Goal: Communication & Community: Participate in discussion

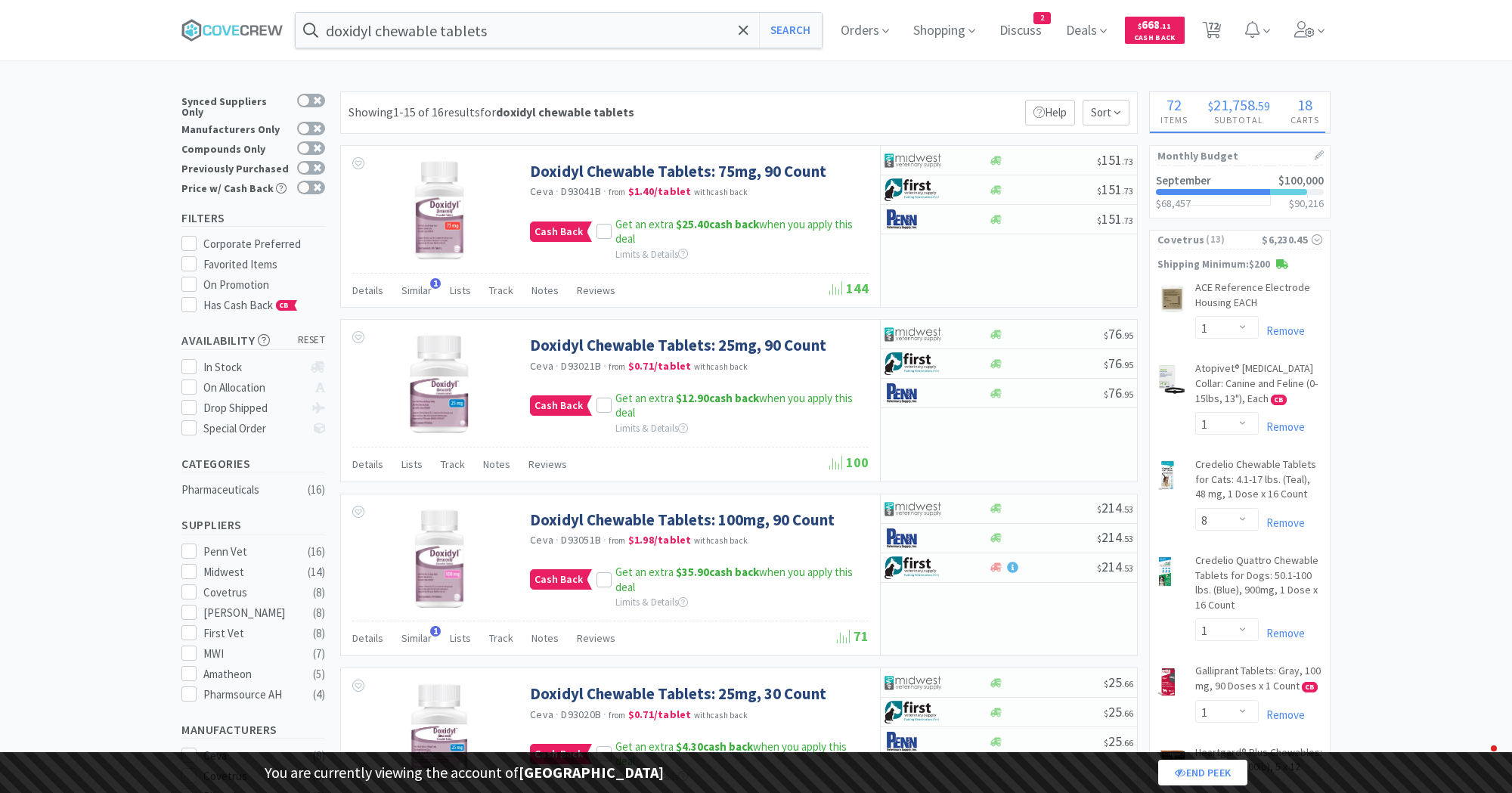
select select "1"
select select "8"
select select "1"
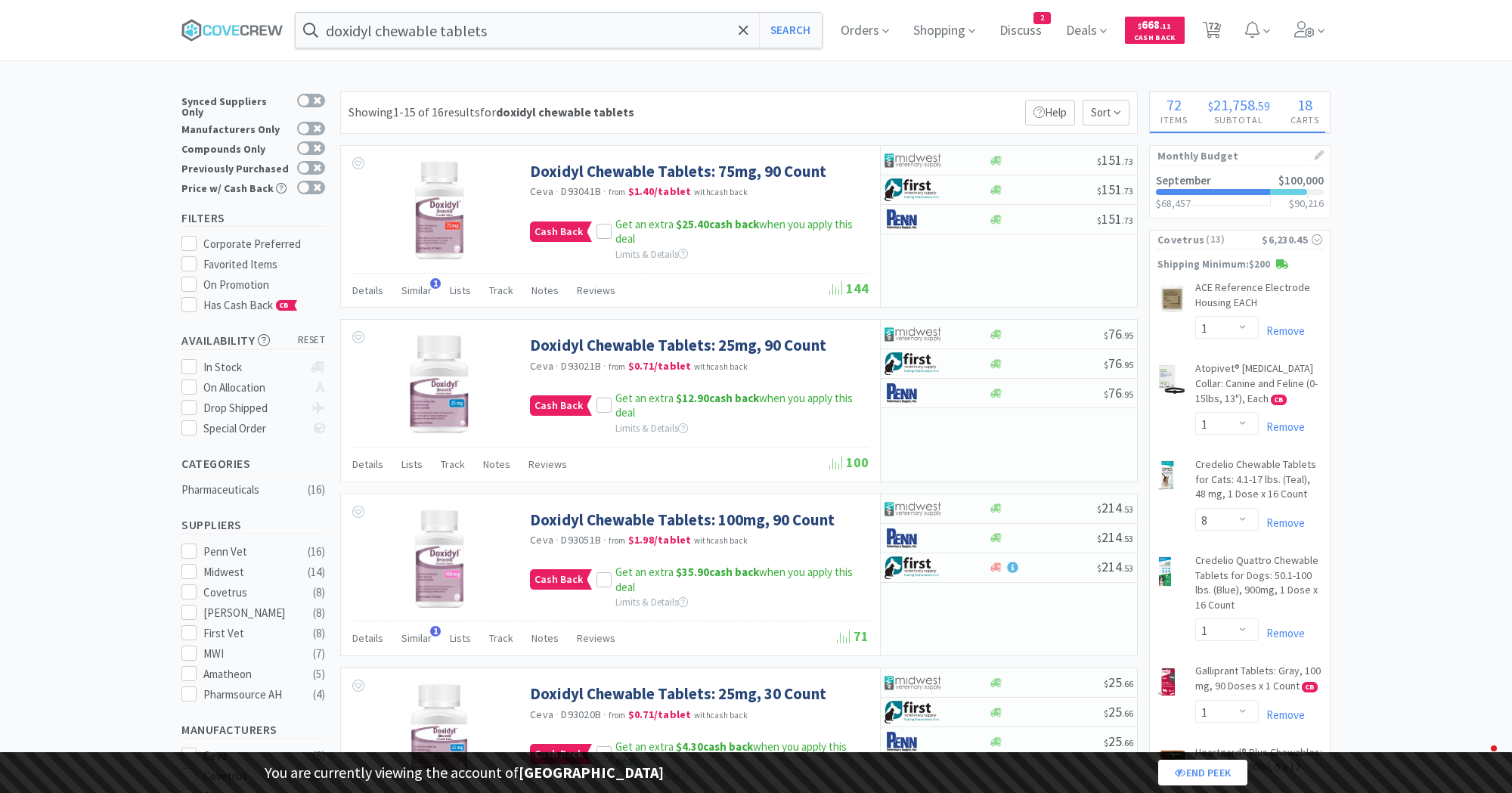
select select "2"
select select "1"
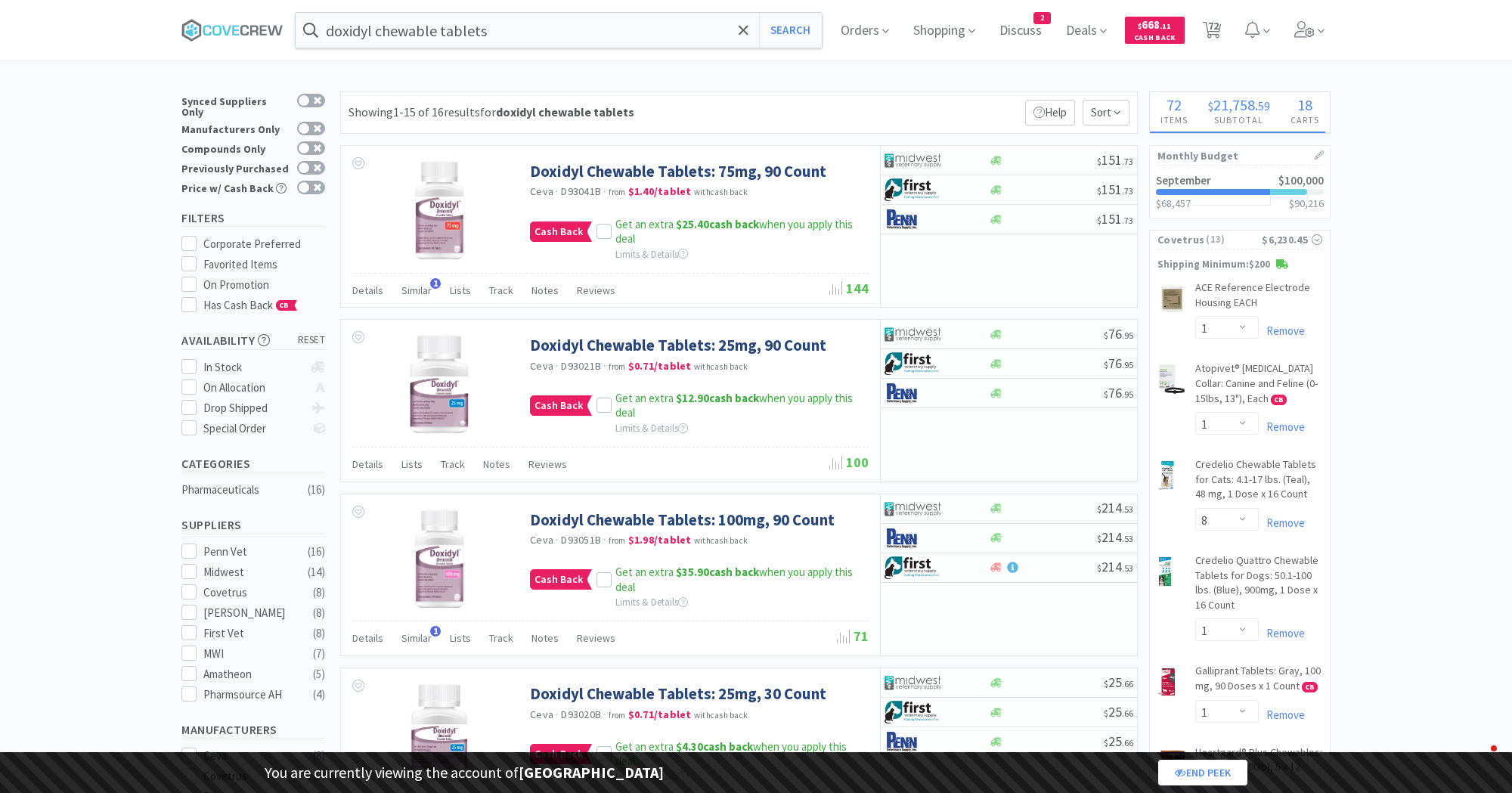
select select "1"
select select "3"
select select "1"
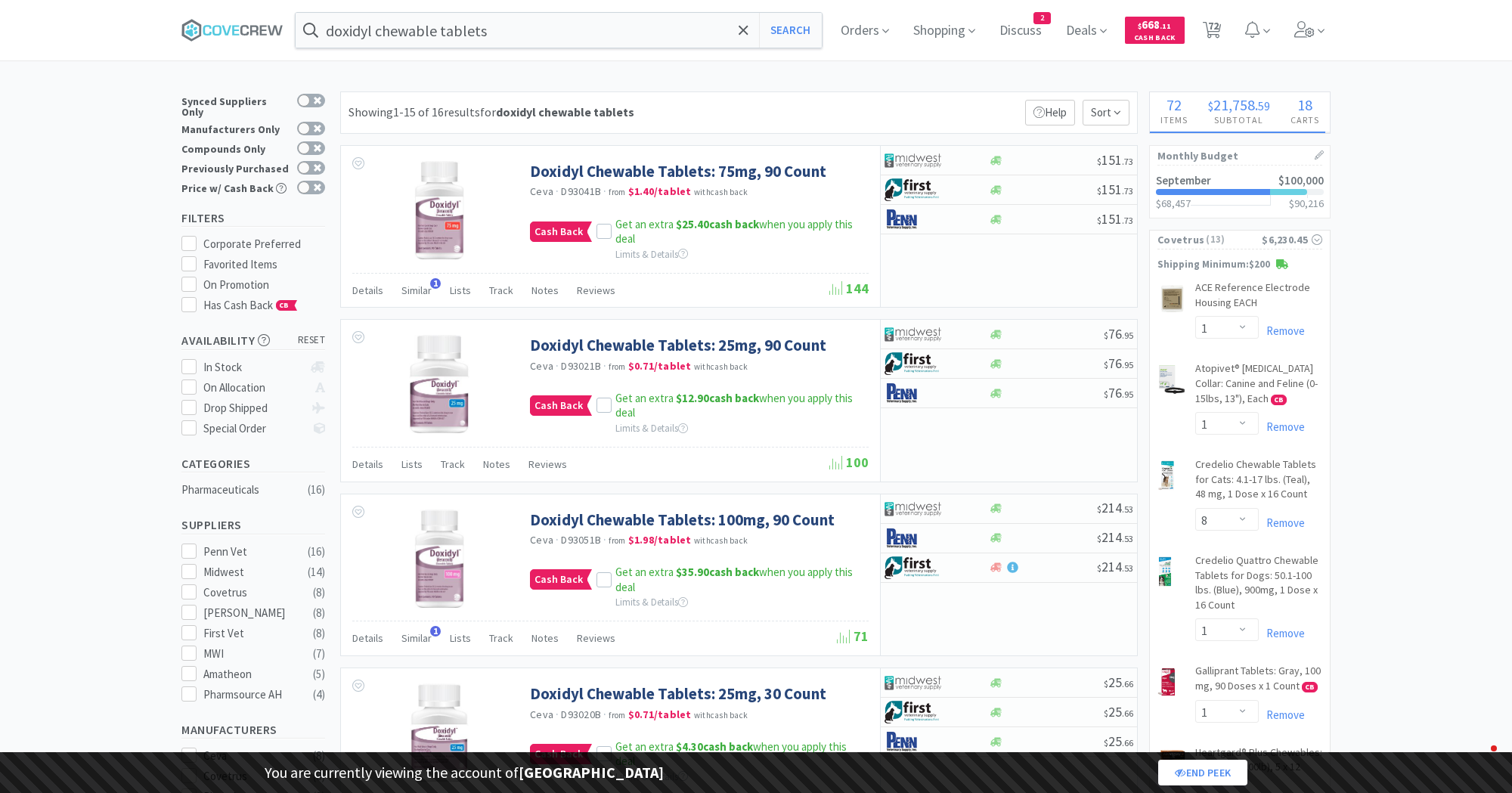
select select "1"
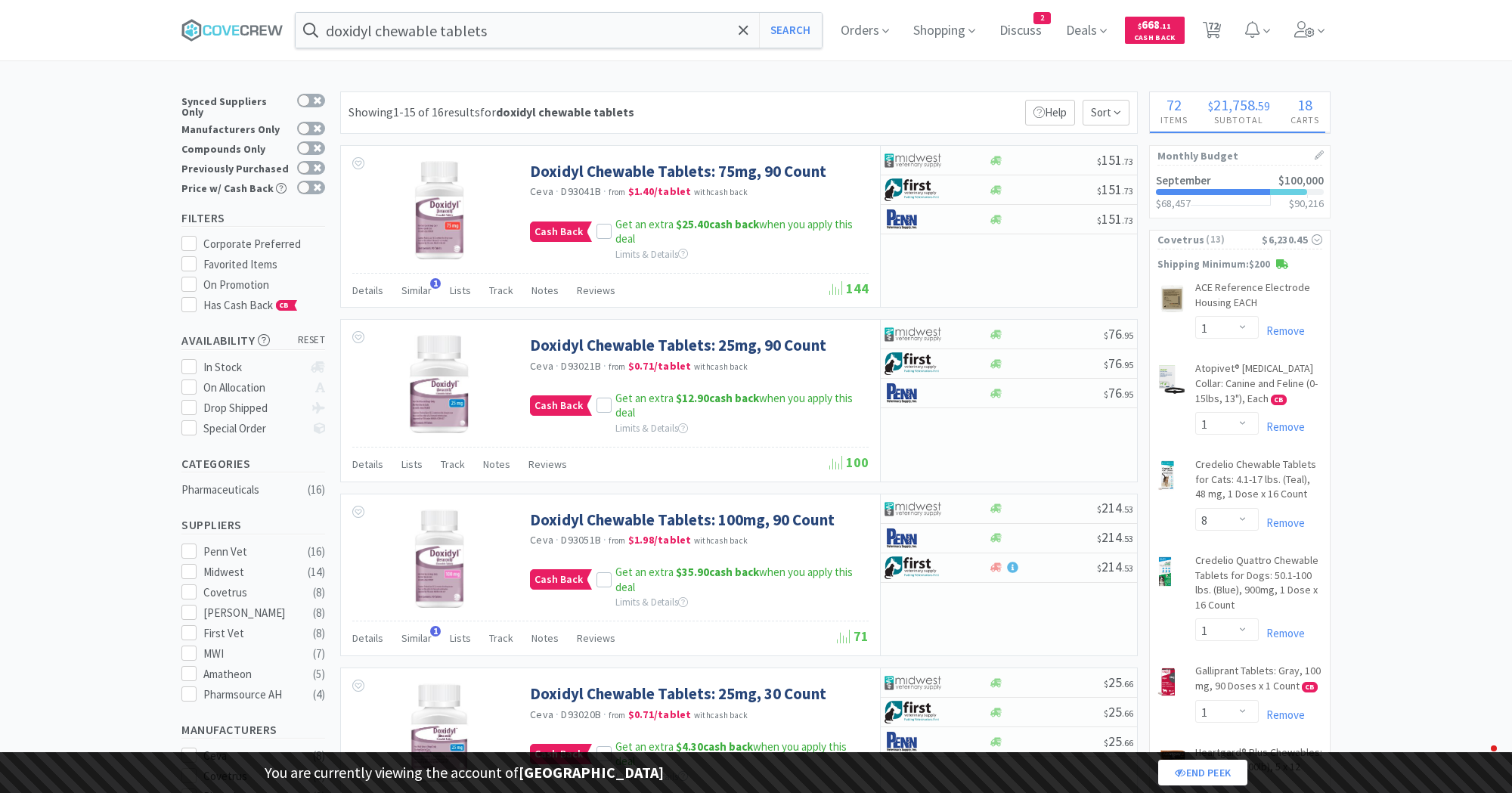
select select "1"
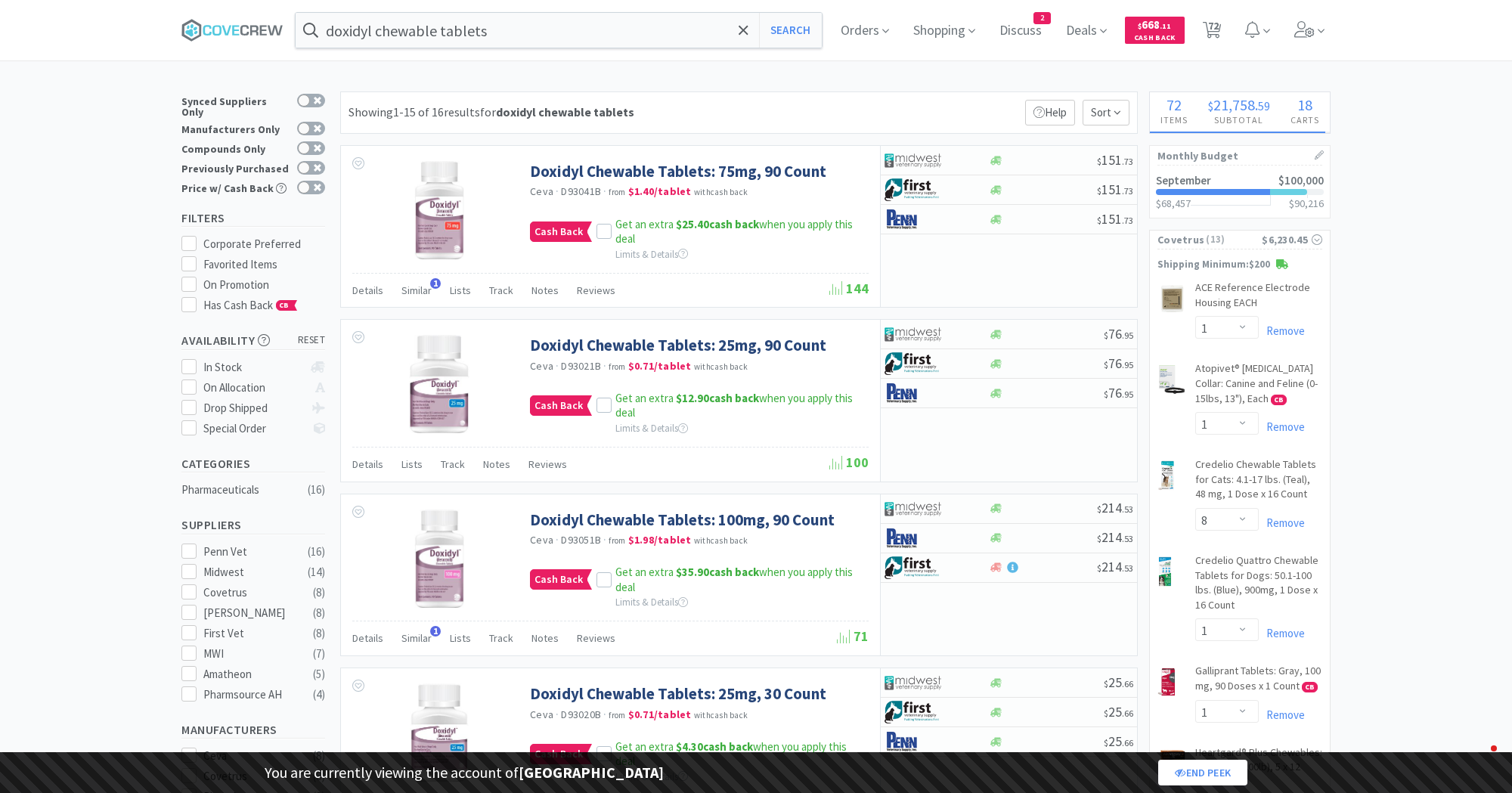
select select "1"
select select "2"
select select "1"
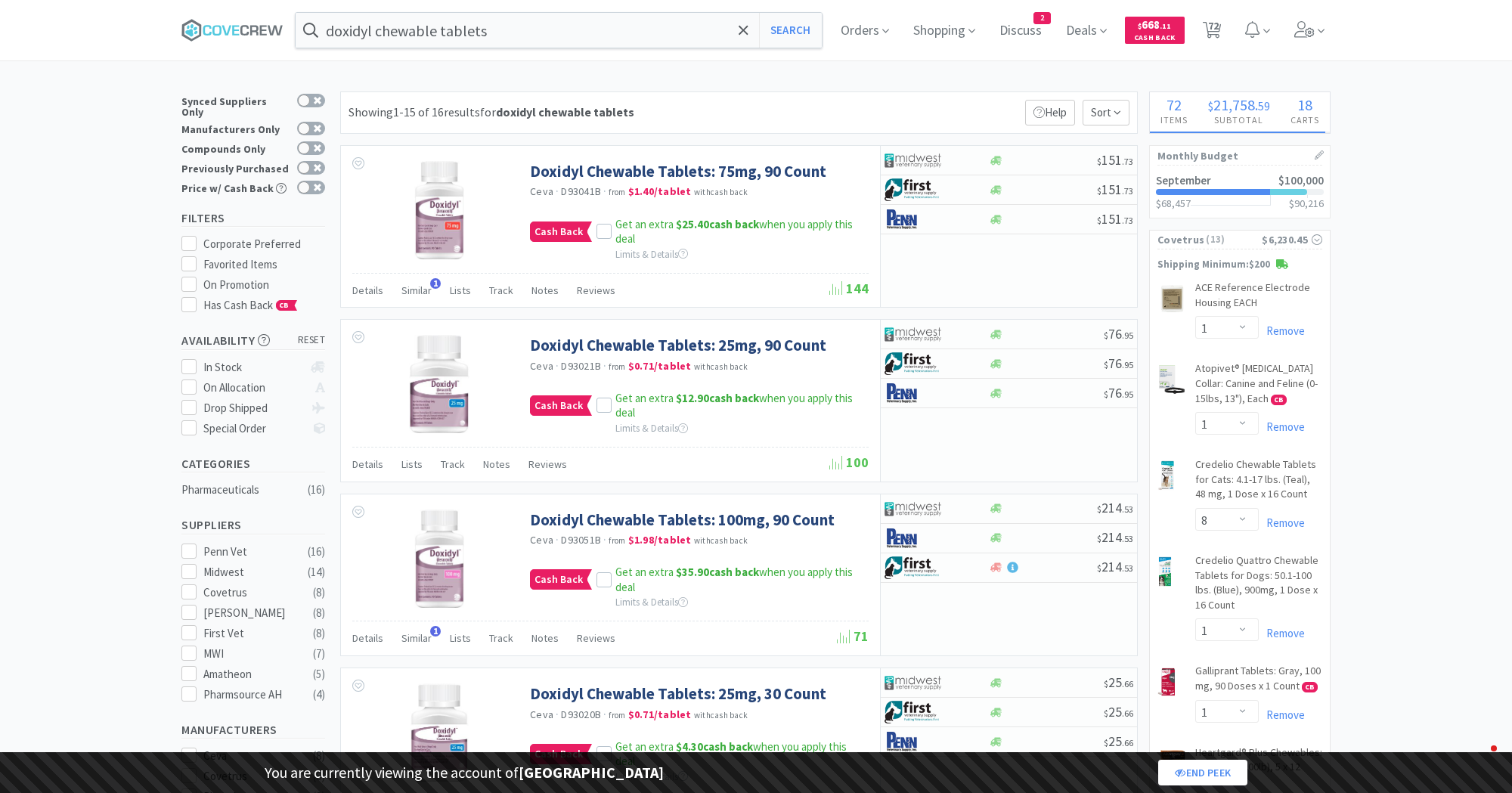
select select "1"
select select "5"
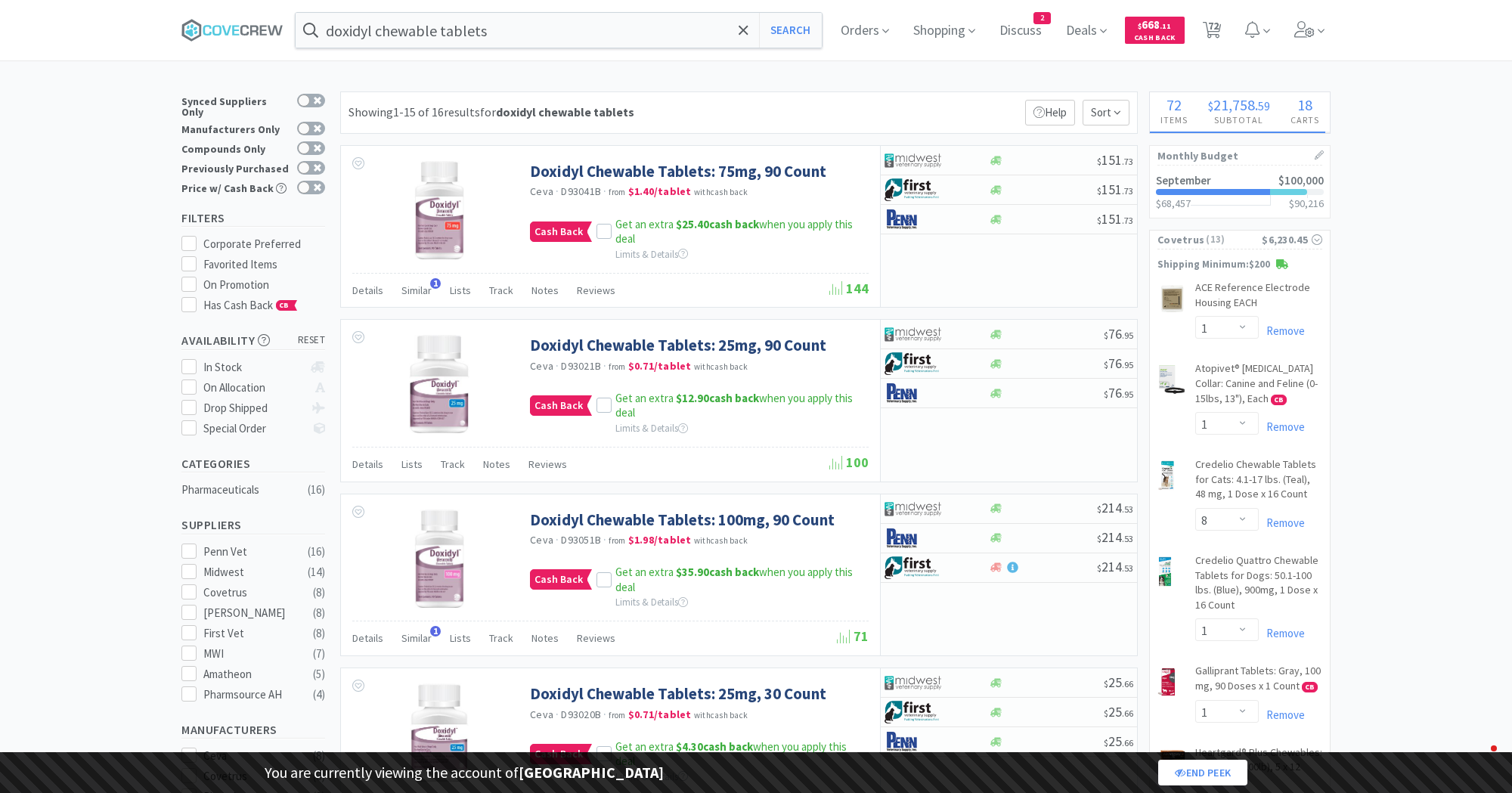
select select "2"
select select "1"
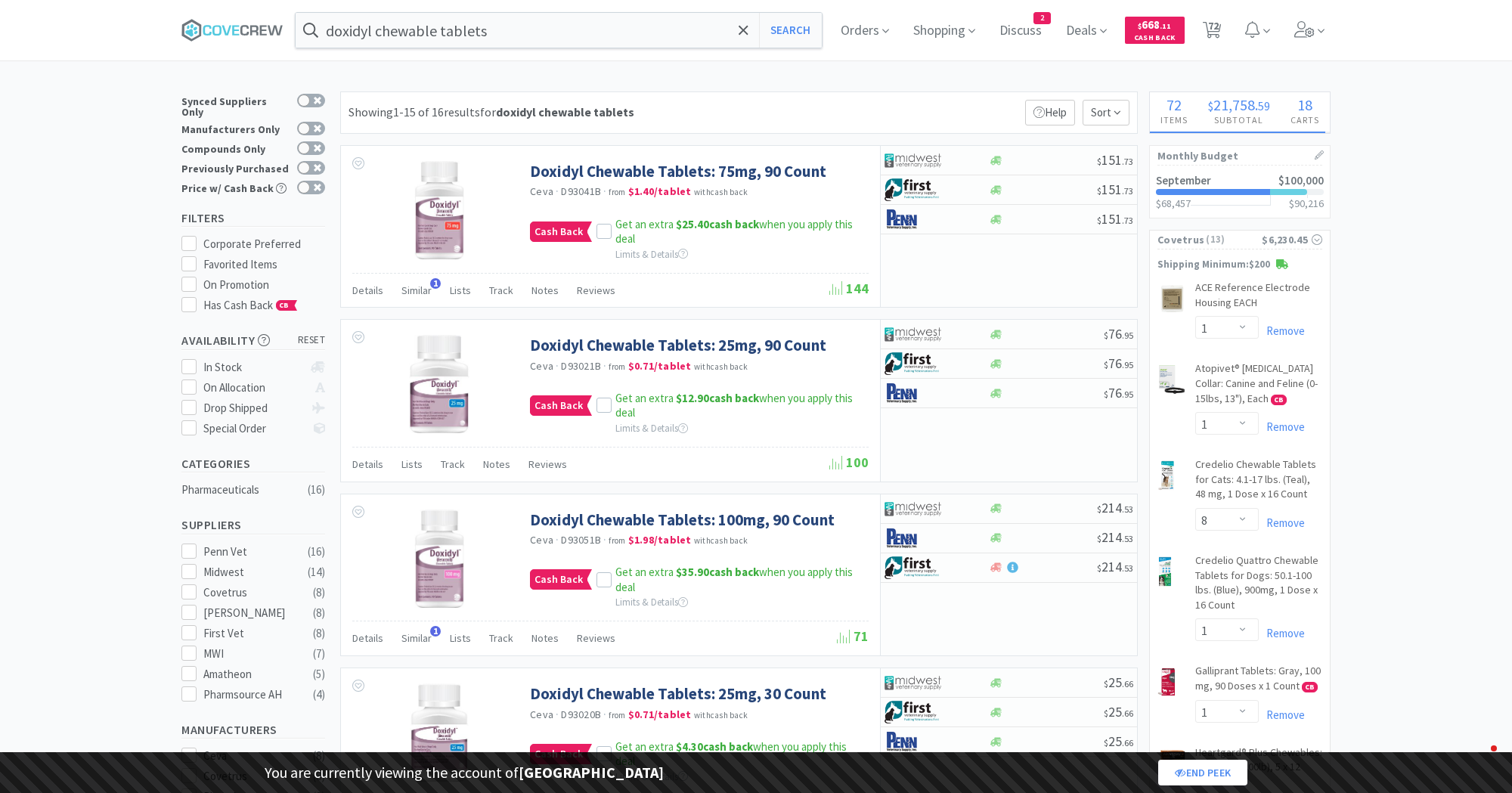
select select "1"
select select "2"
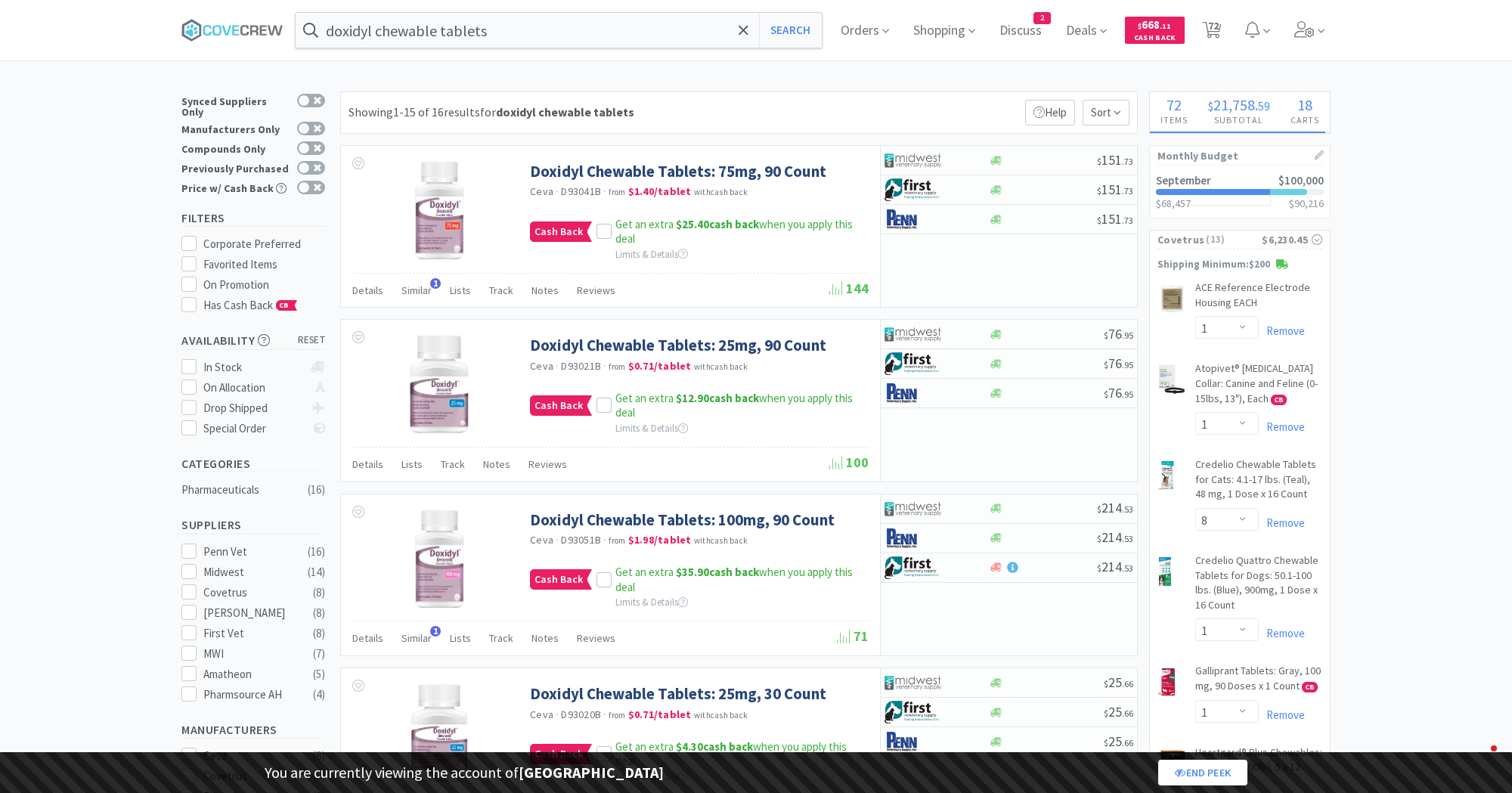
select select "4"
select select "3"
select select "1"
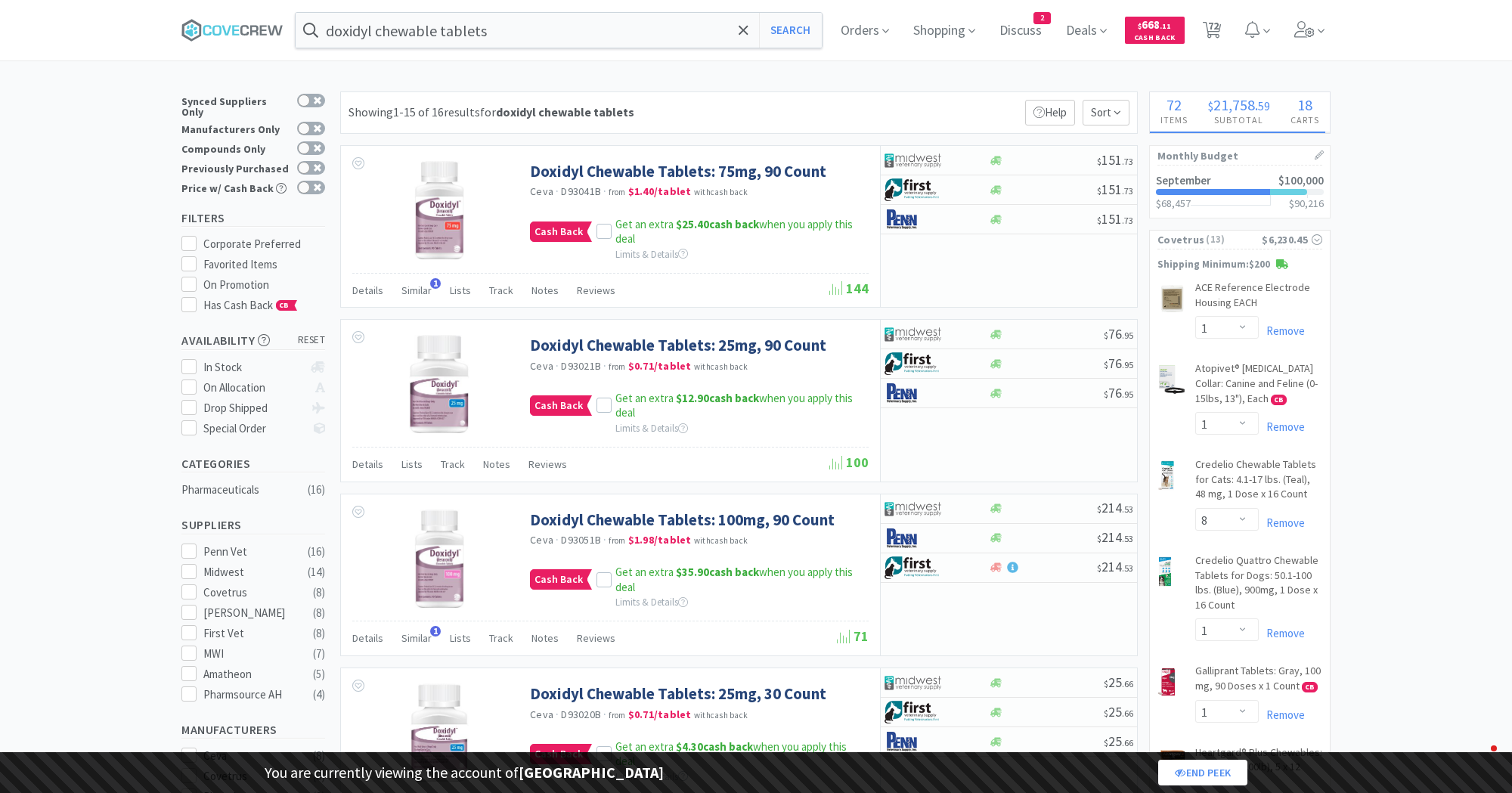
select select "1"
select select "3"
select select "2"
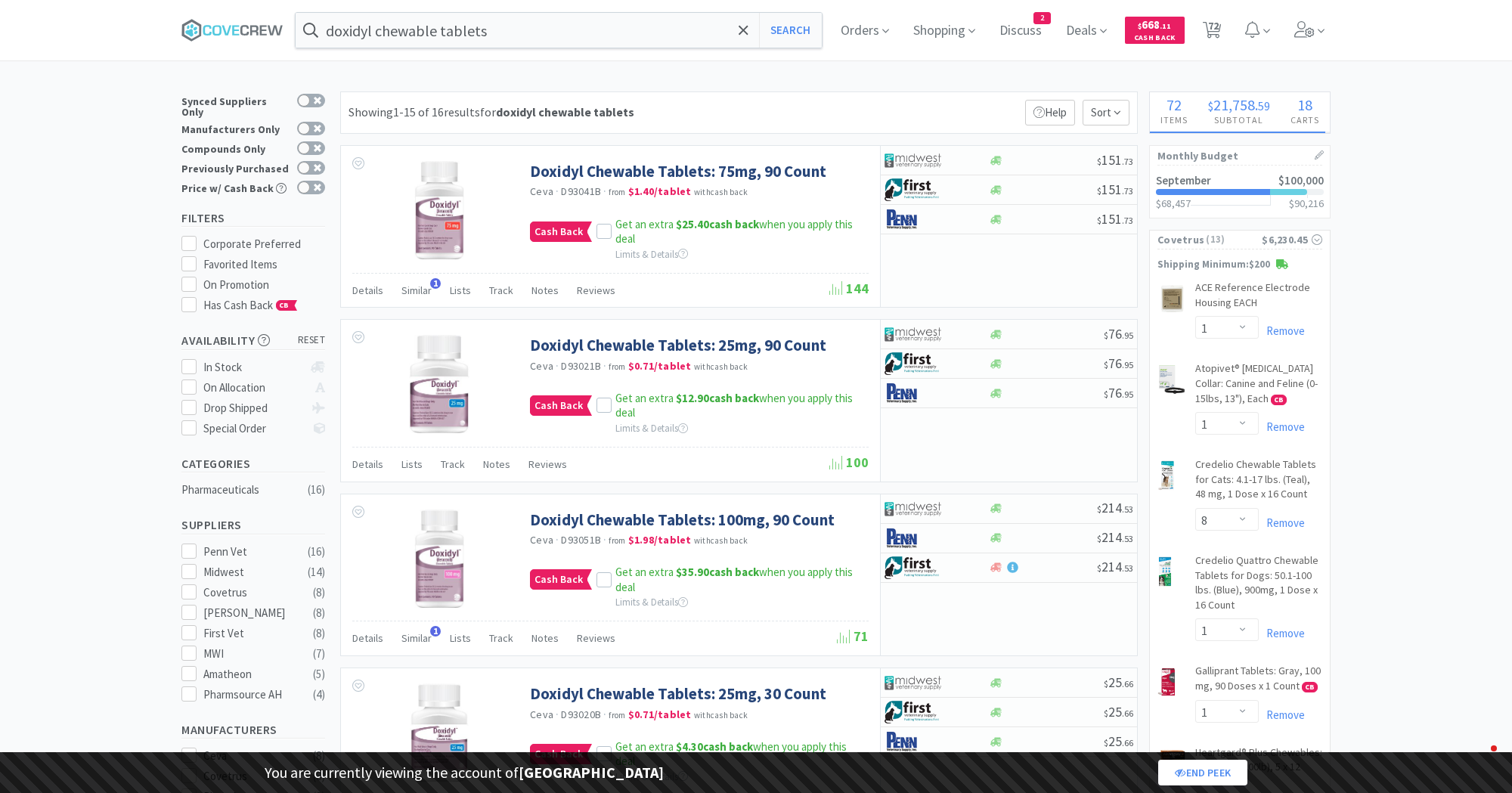
select select "3"
select select "2"
select select "1"
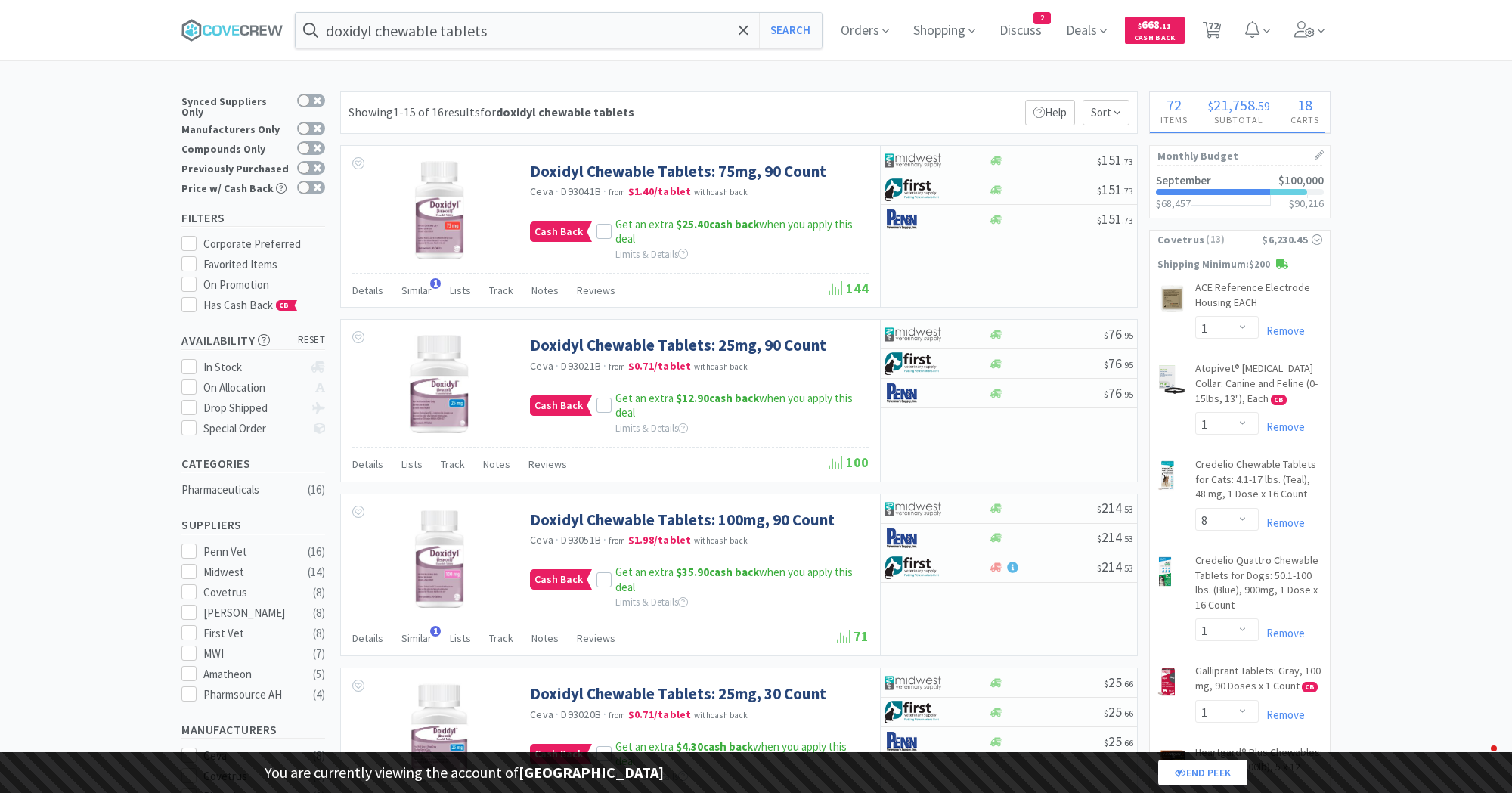
select select "2"
select select "1"
select select "25"
select select "1"
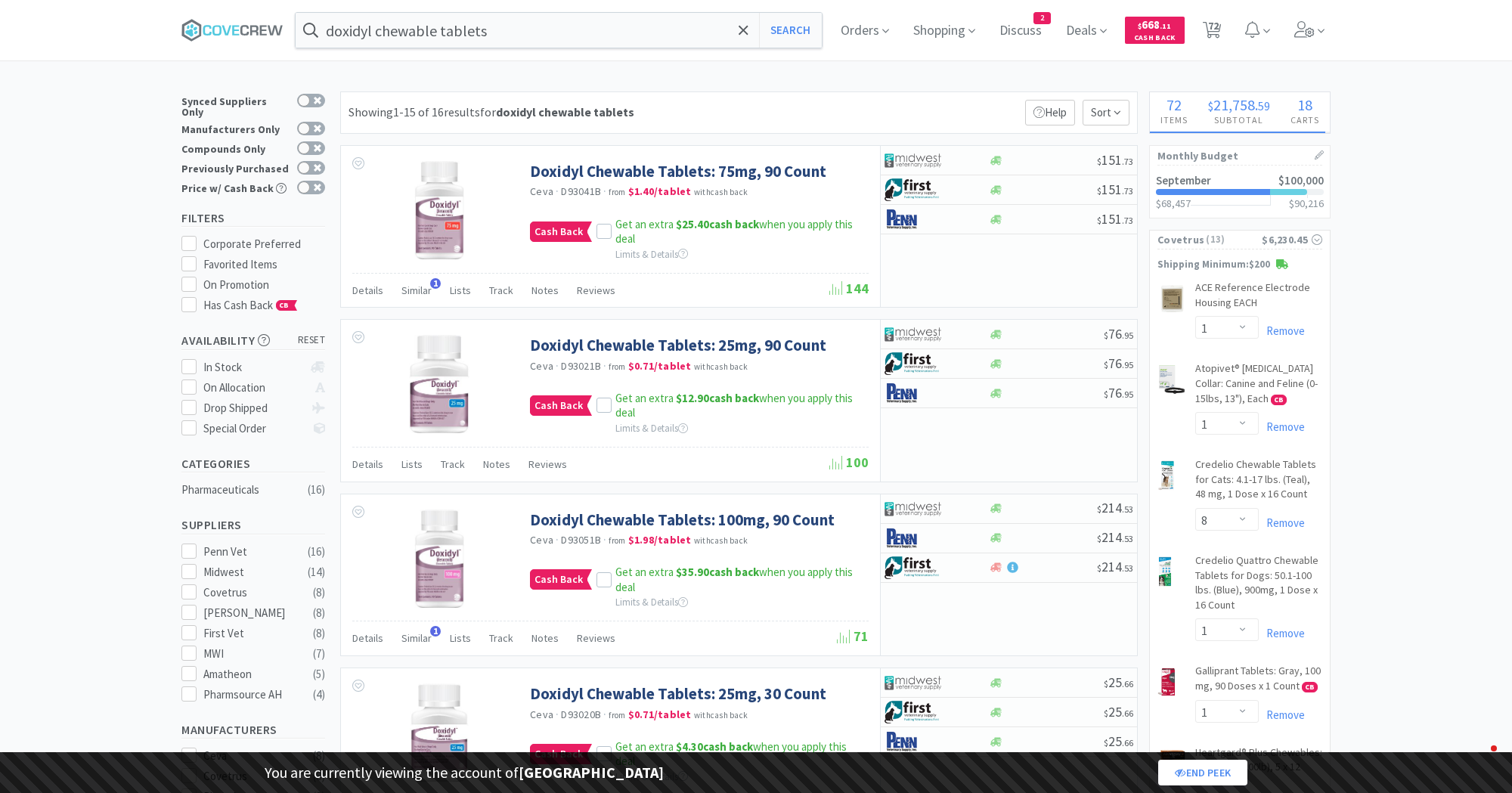
select select "1"
select select "5"
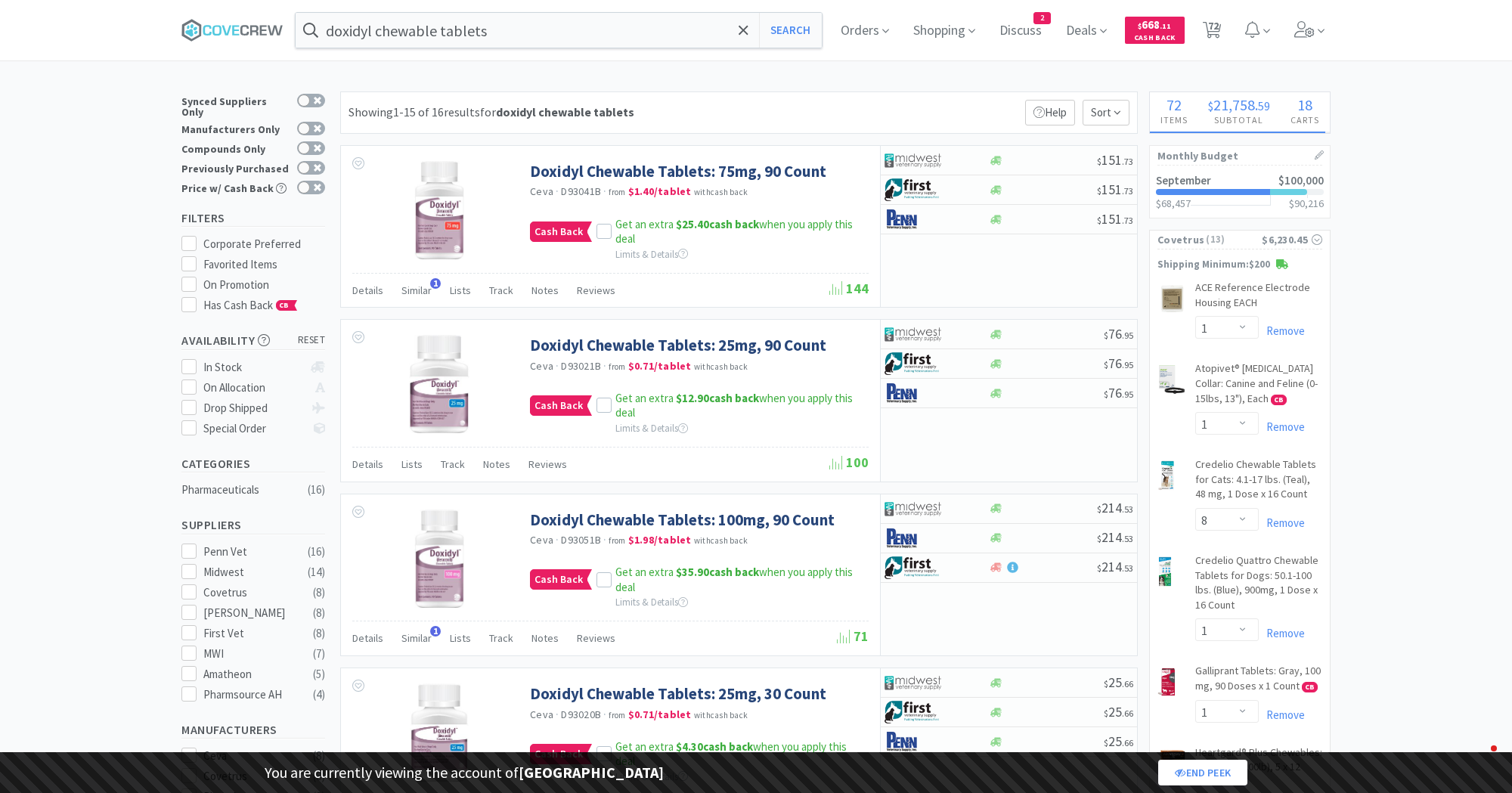
select select "2"
click at [1020, 33] on span "Discuss" at bounding box center [1020, 30] width 55 height 60
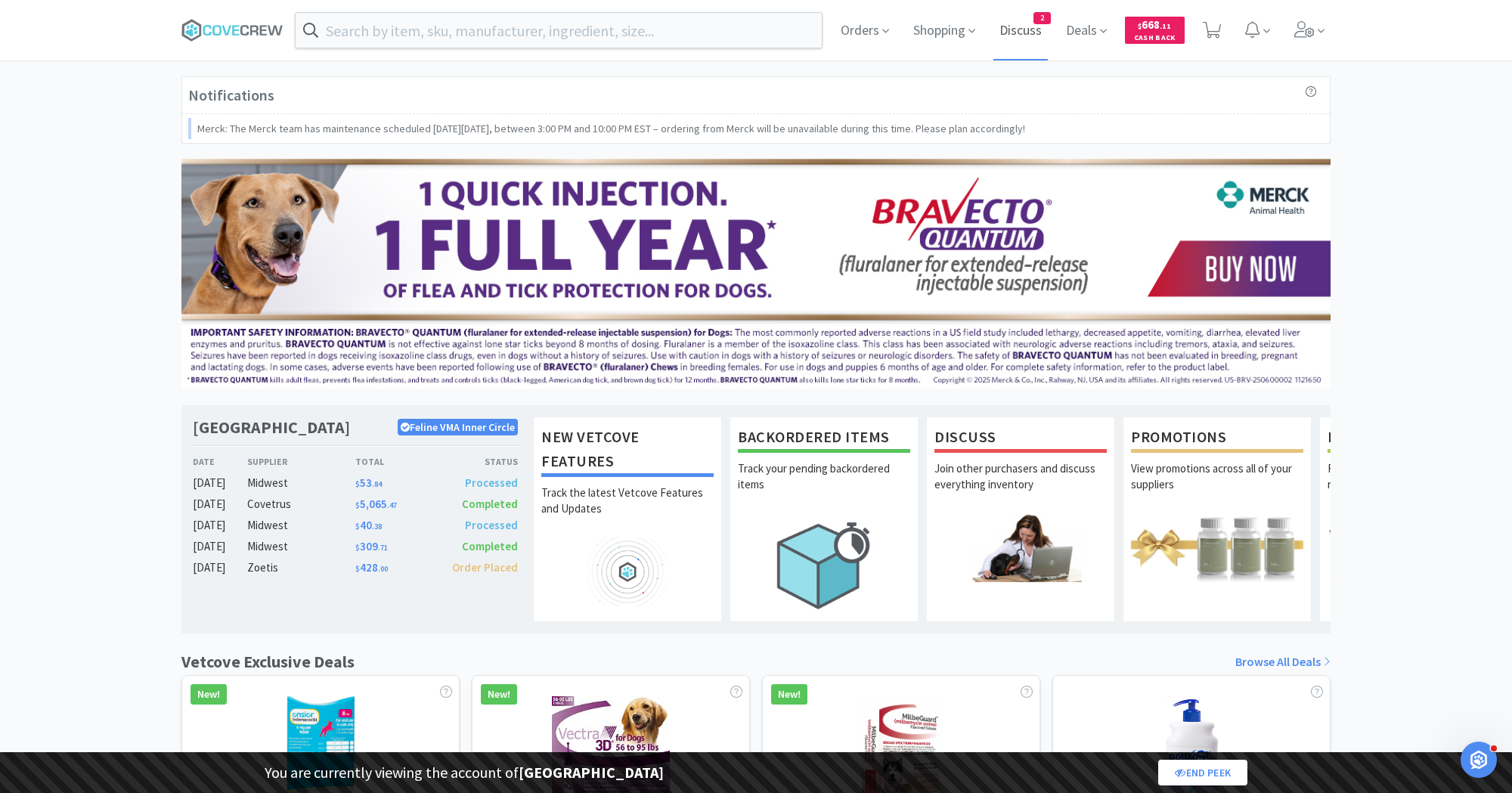
click at [1021, 38] on span "Discuss" at bounding box center [1020, 30] width 55 height 60
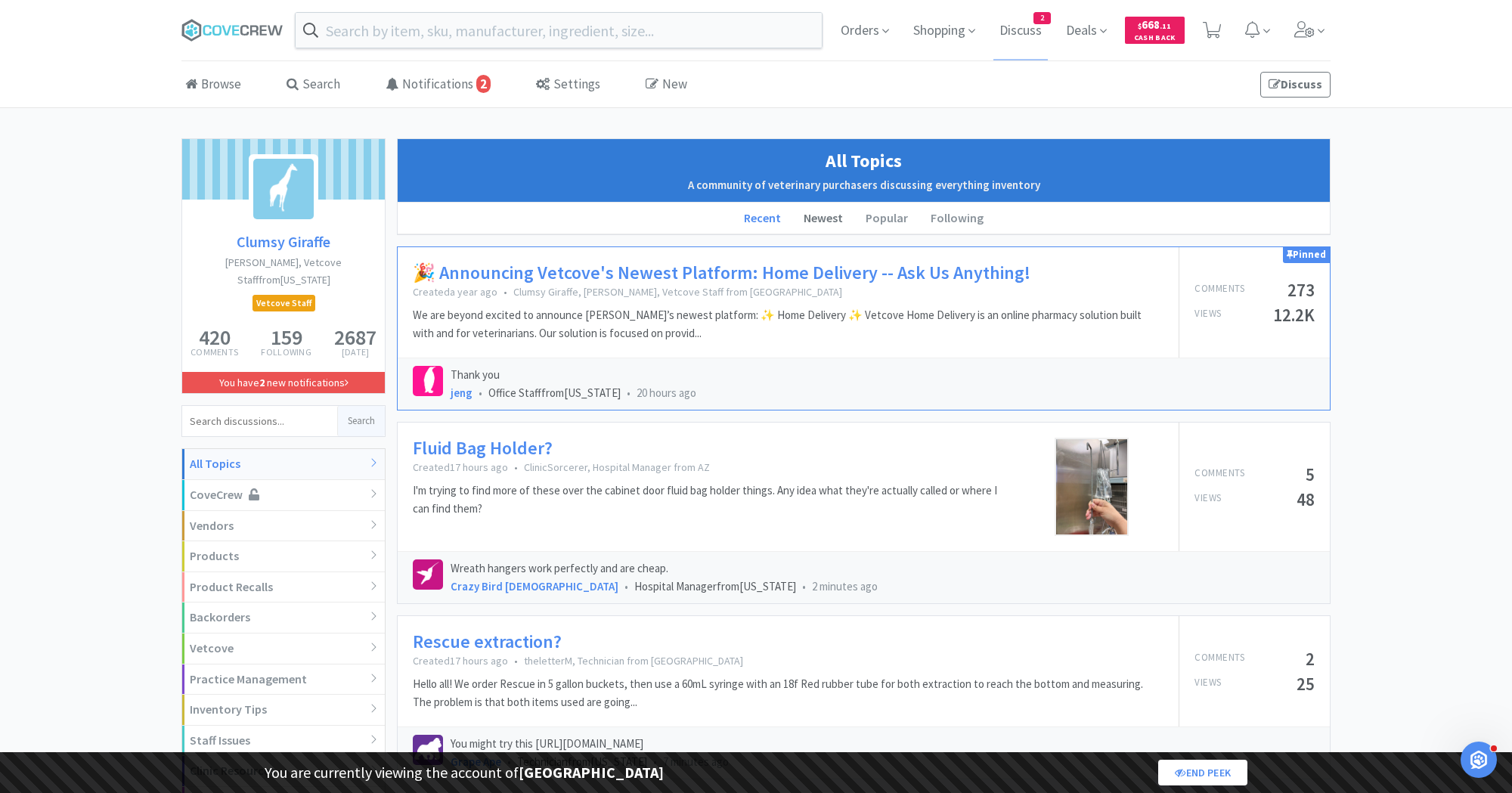
click at [821, 216] on li "Newest" at bounding box center [823, 219] width 62 height 32
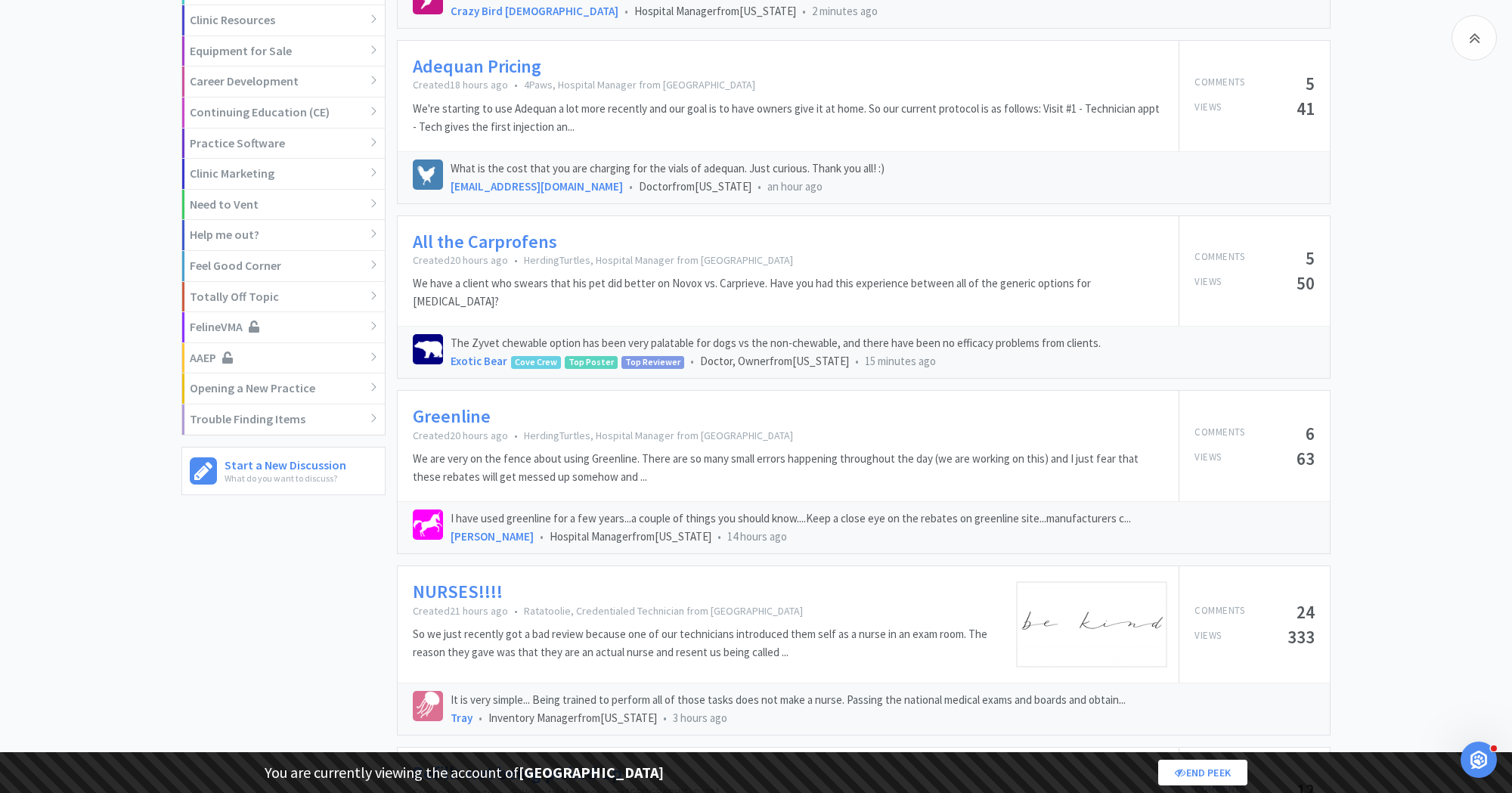
scroll to position [755, 0]
click at [486, 227] on link "All the Carprofens" at bounding box center [485, 238] width 144 height 22
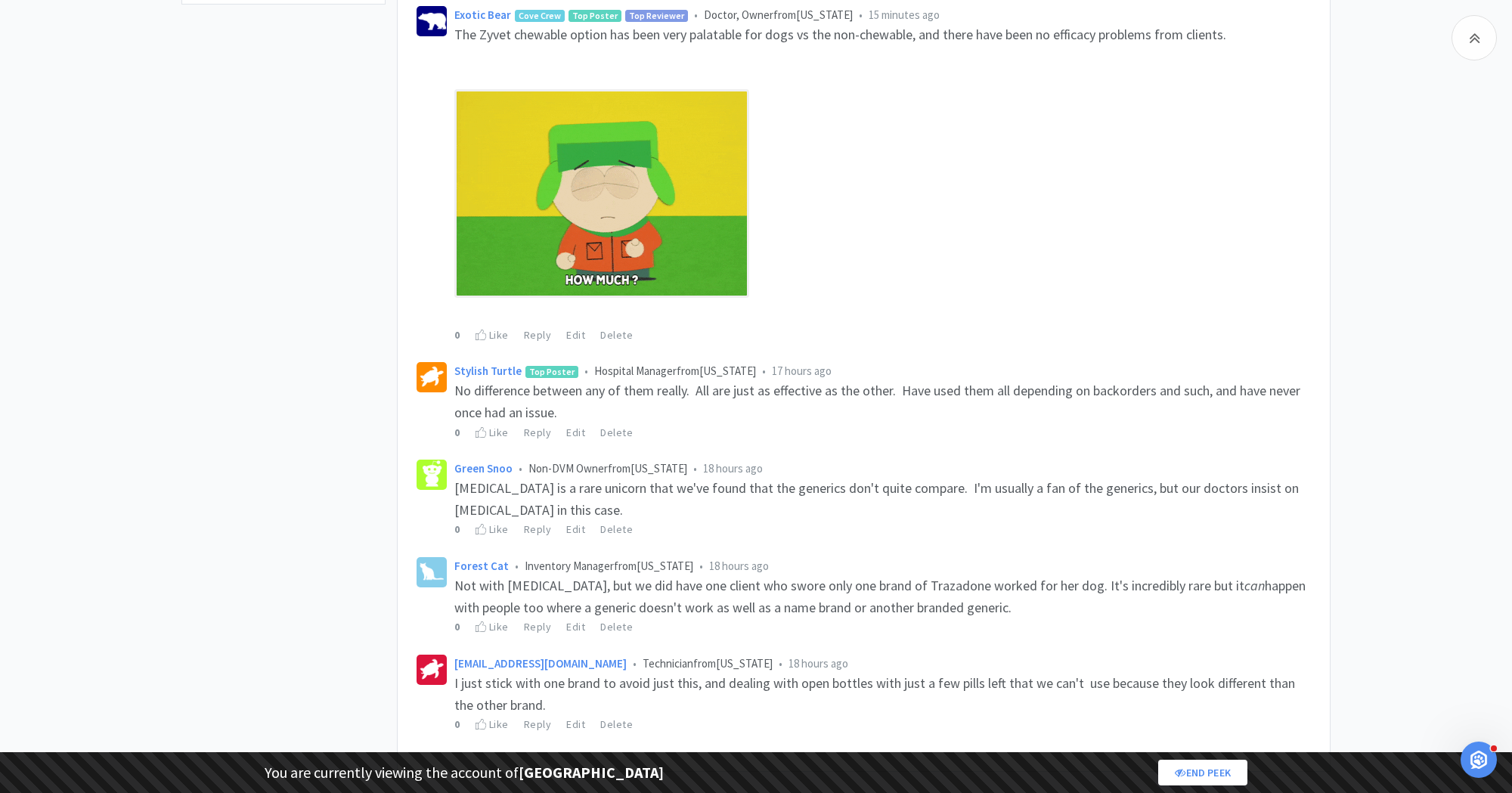
scroll to position [607, 0]
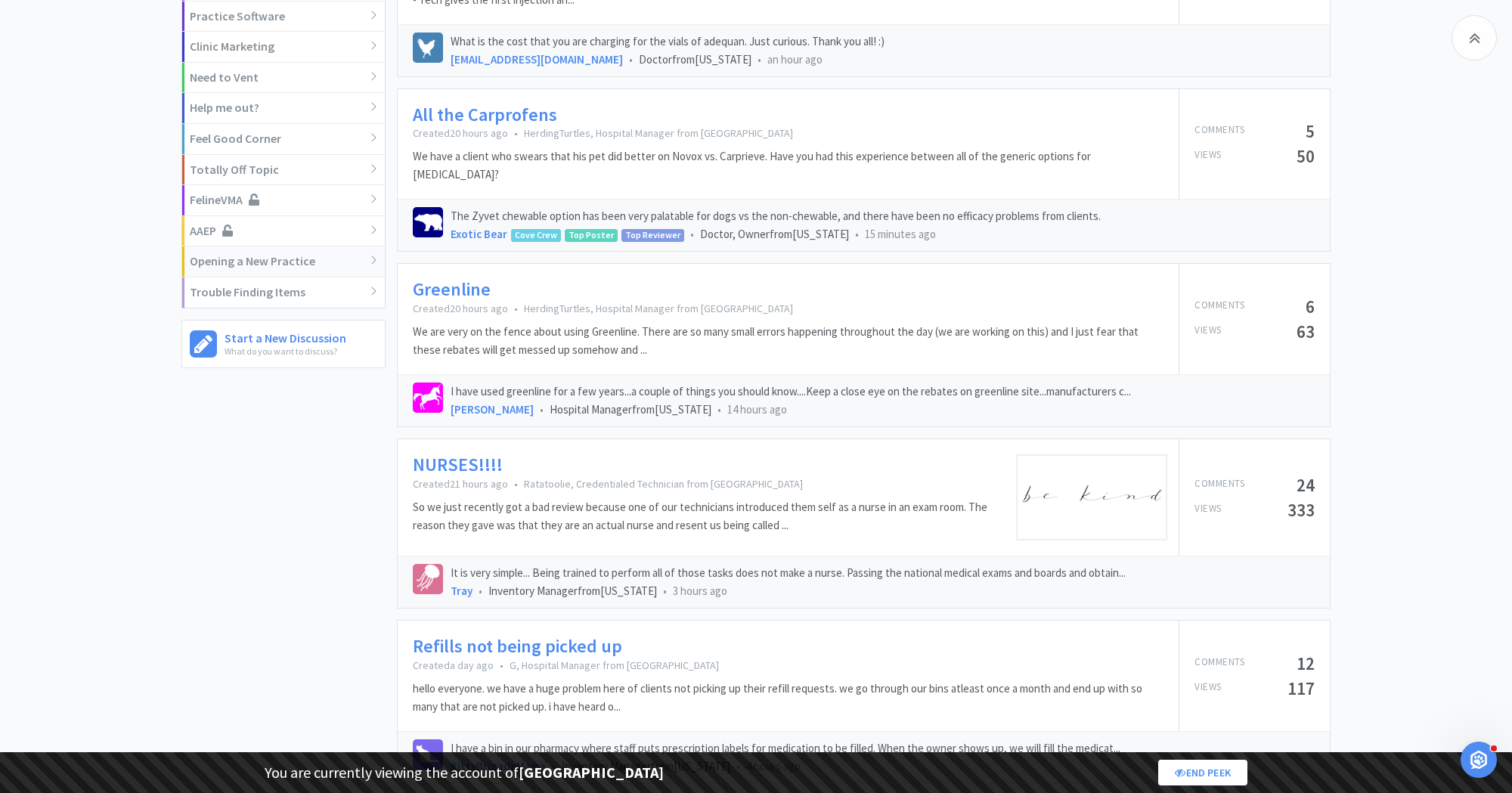
scroll to position [881, 0]
click at [455, 276] on link "Greenline" at bounding box center [451, 287] width 78 height 22
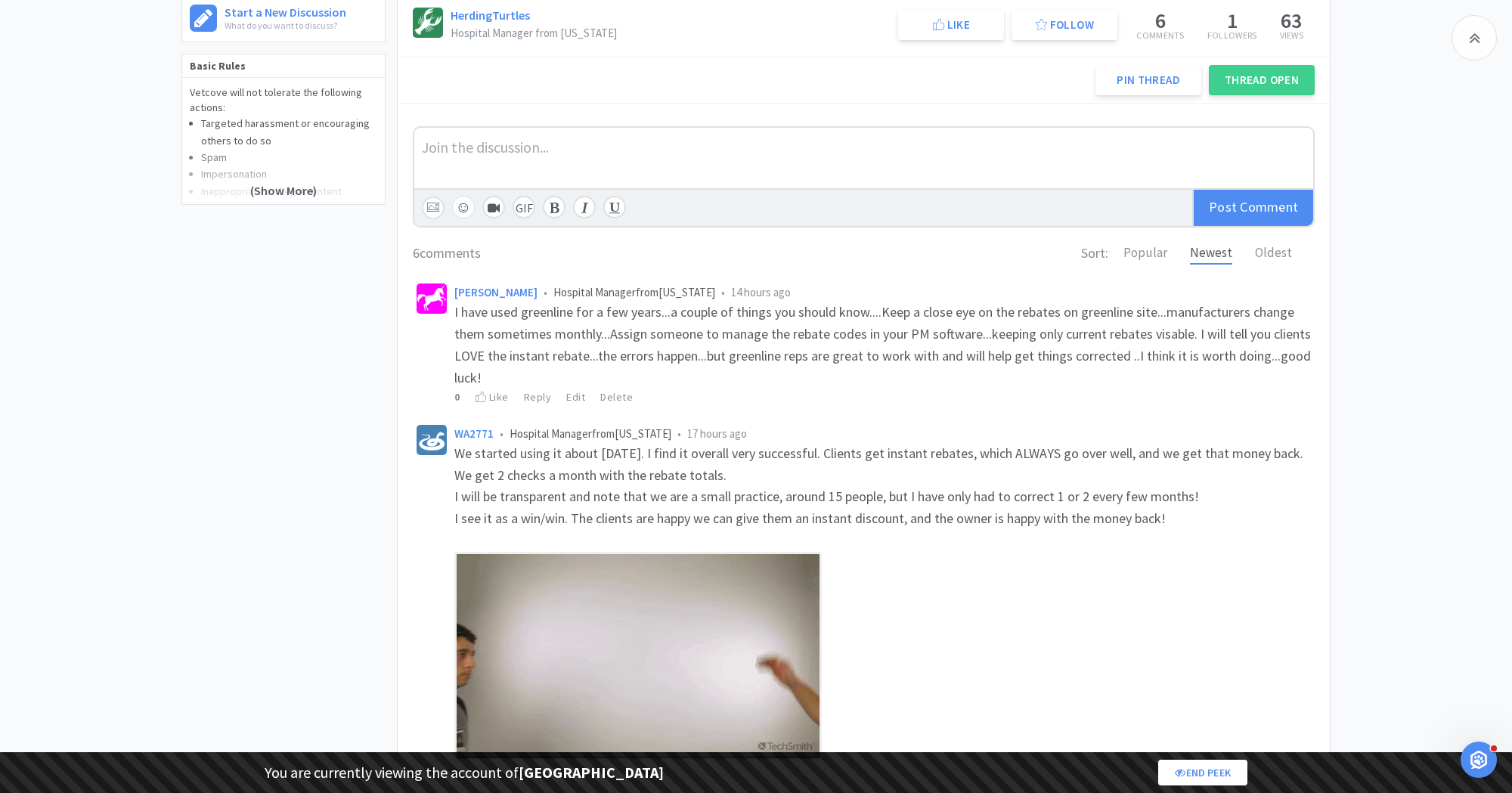
scroll to position [353, 0]
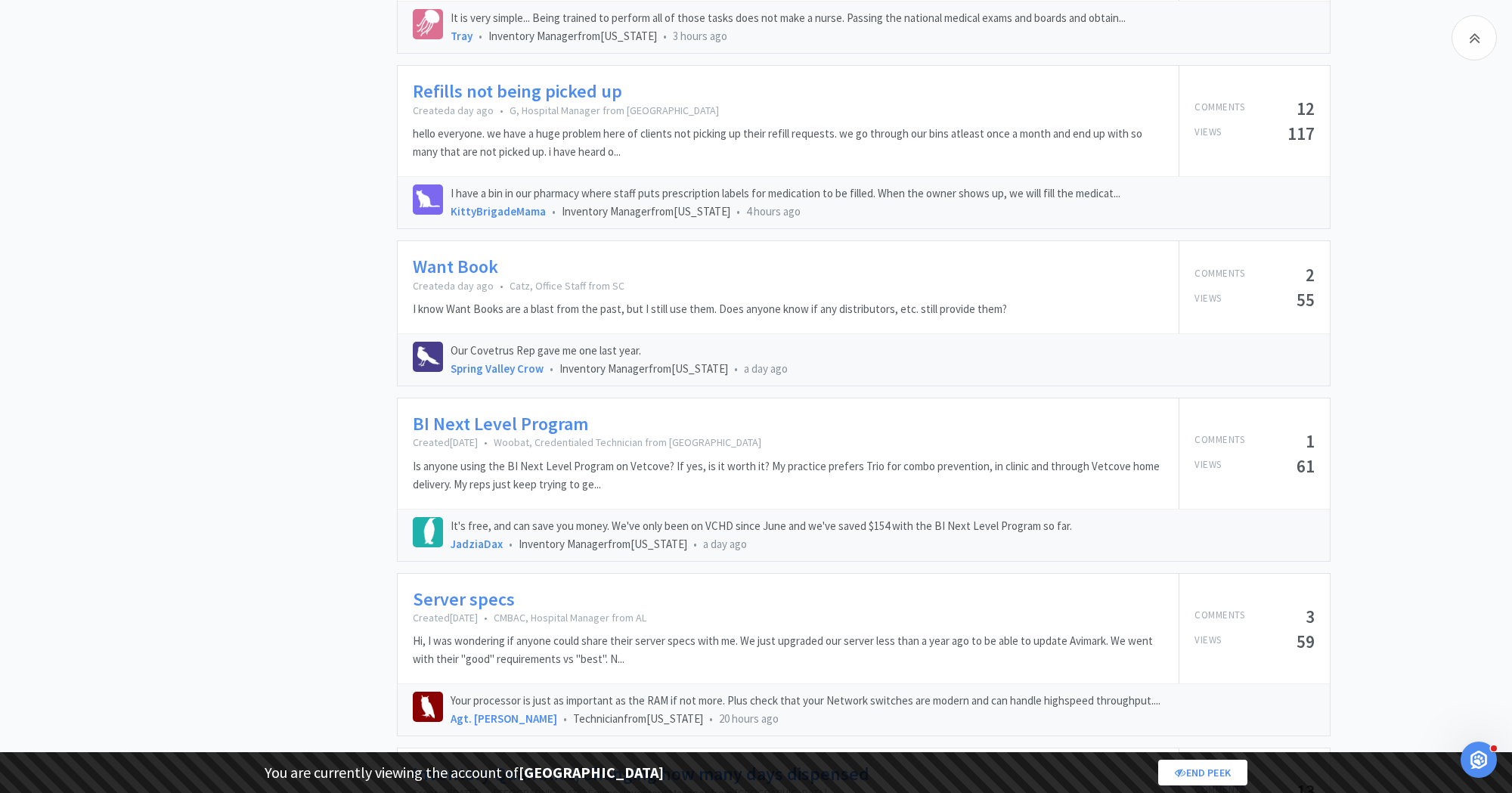
scroll to position [1441, 0]
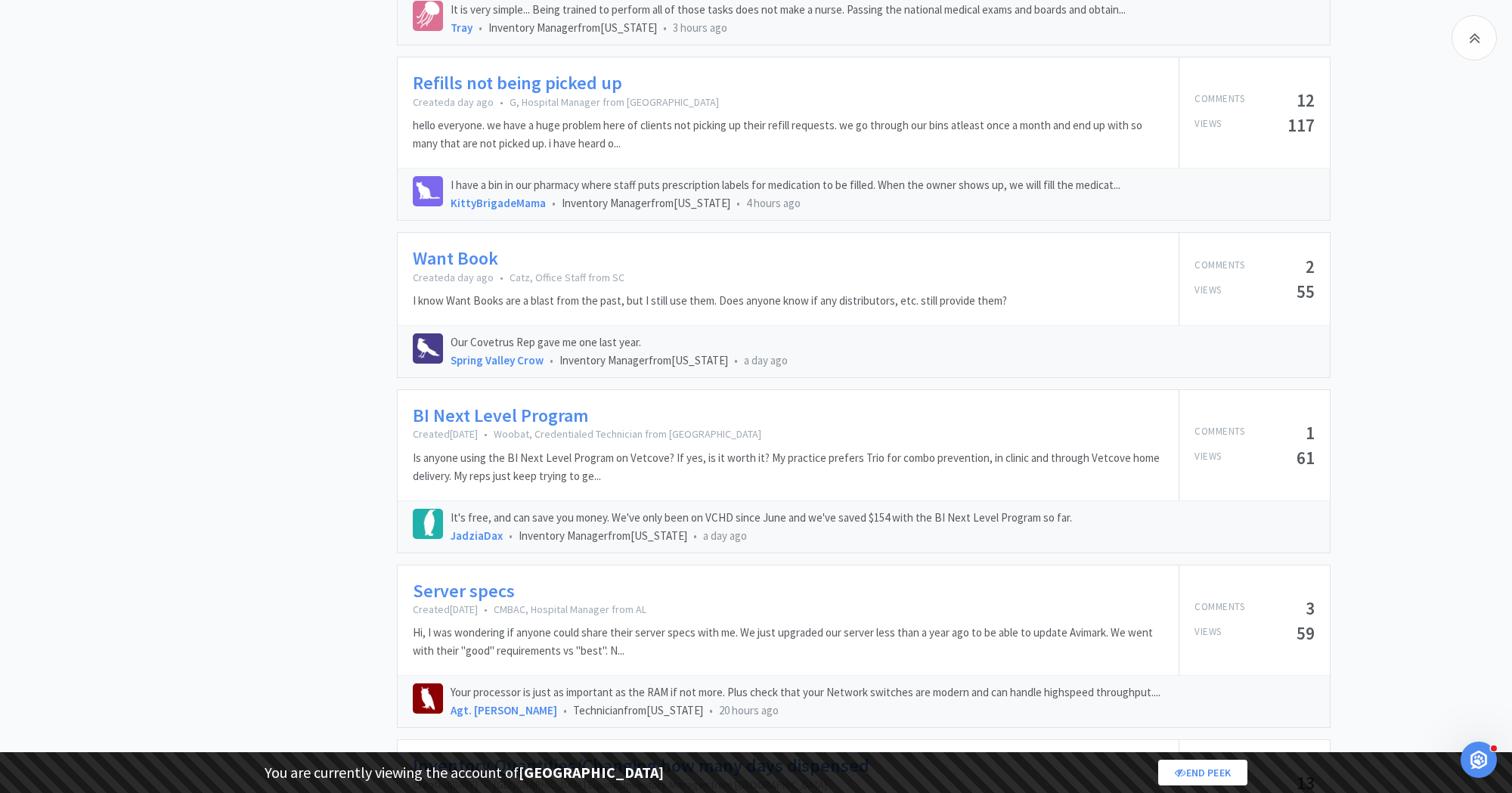
click at [532, 406] on link "BI Next Level Program" at bounding box center [500, 417] width 175 height 22
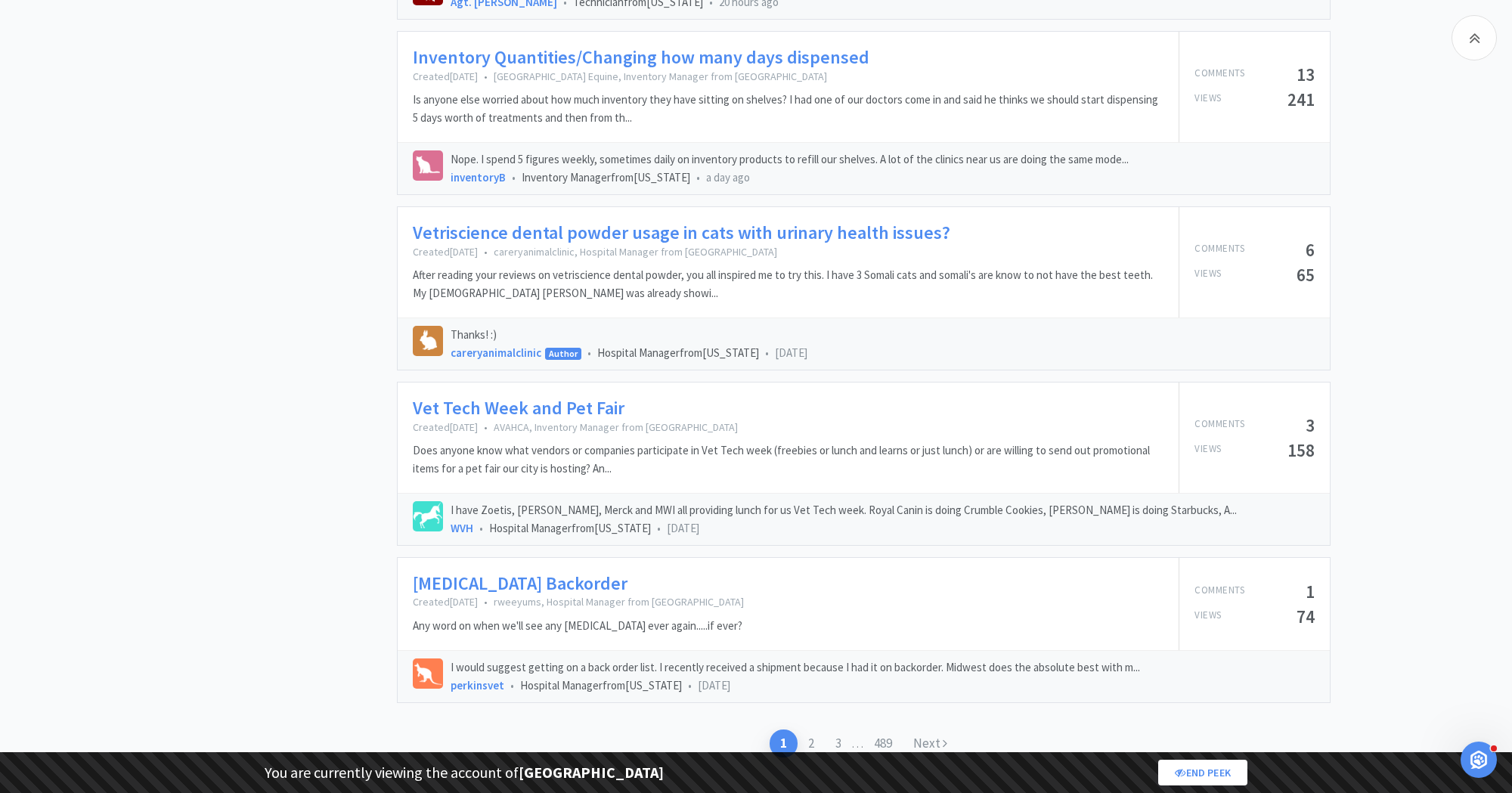
scroll to position [2152, 0]
click at [811, 727] on link "2" at bounding box center [811, 741] width 27 height 28
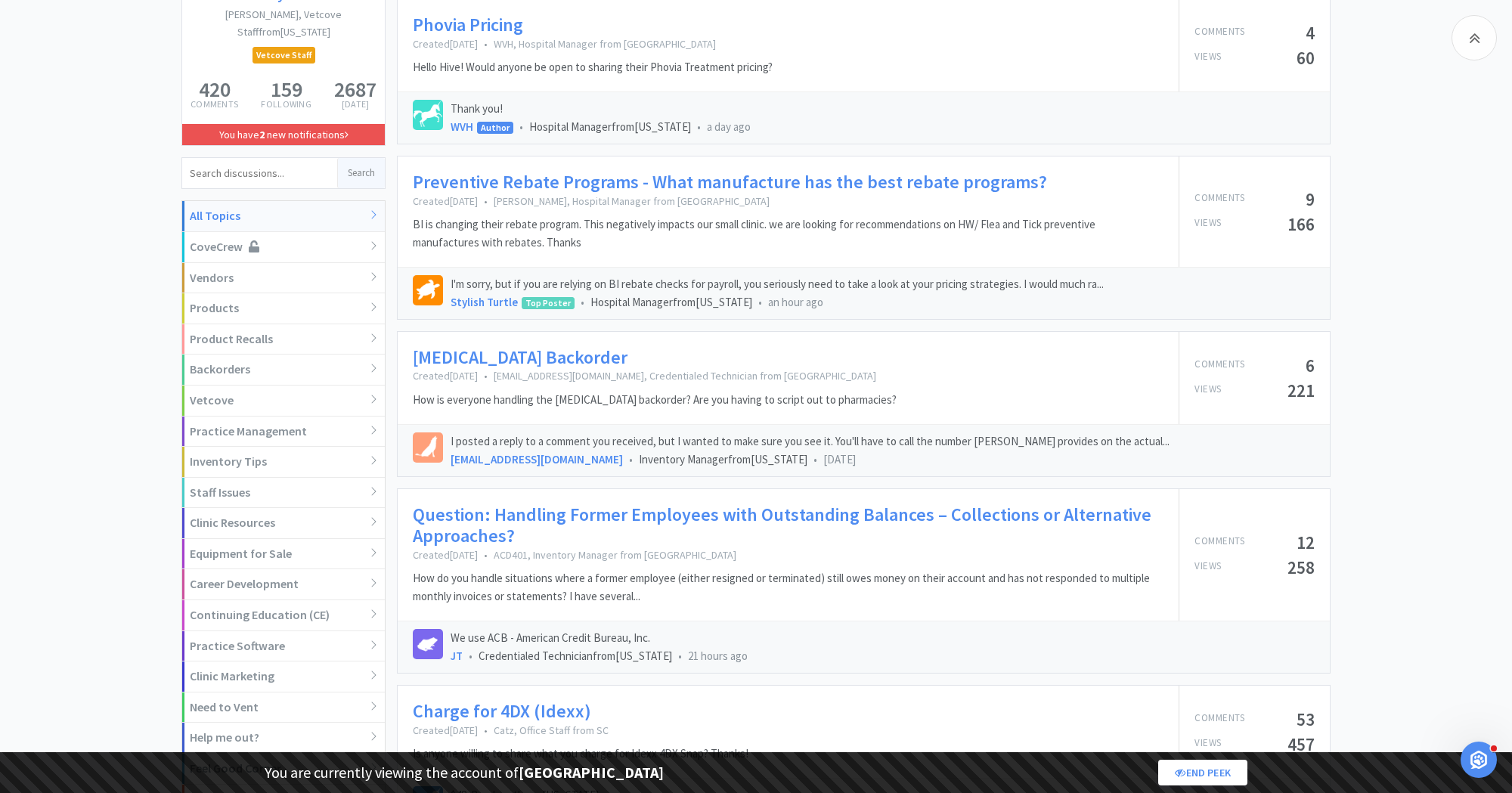
scroll to position [257, 0]
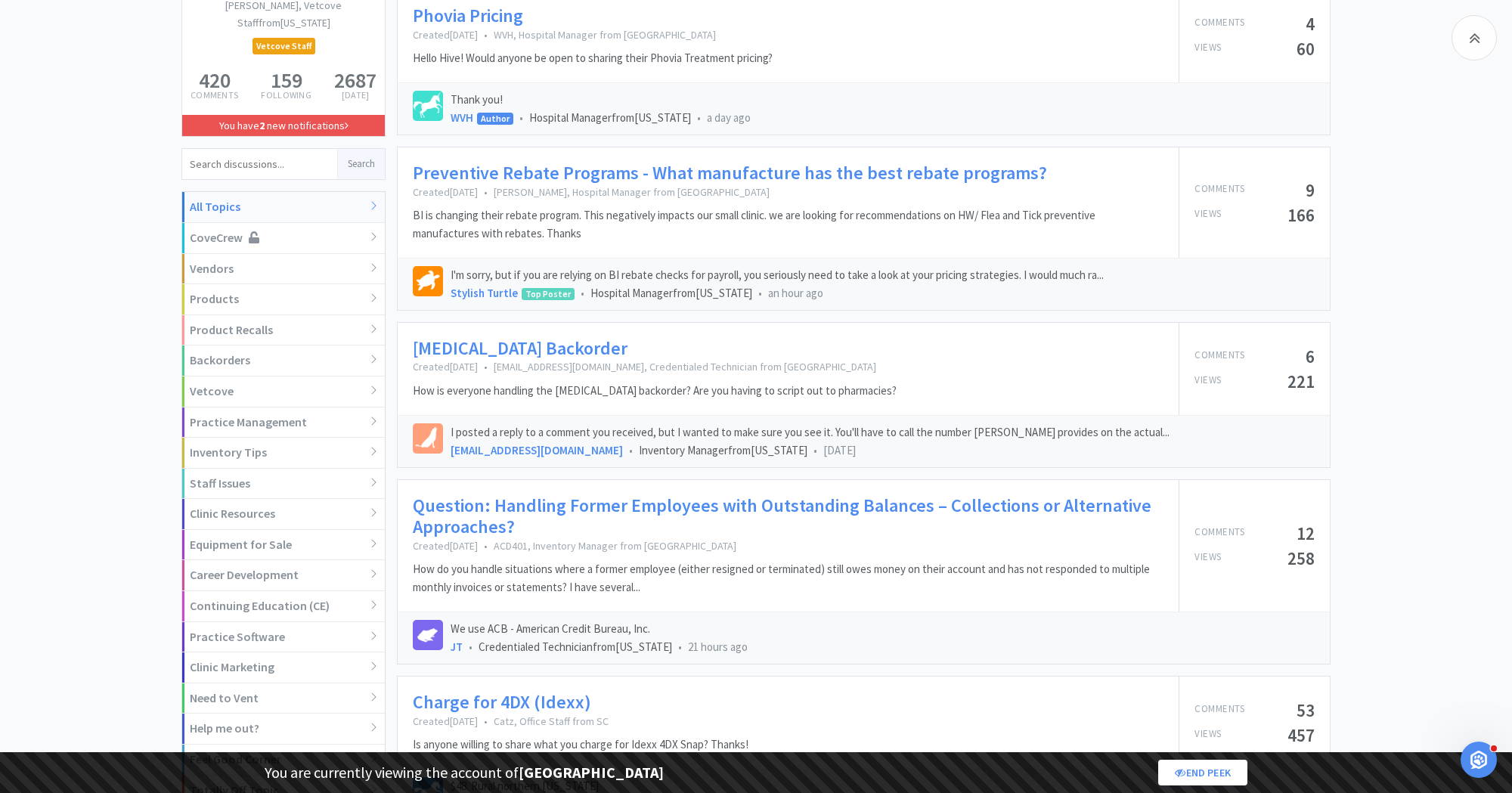
click at [824, 169] on link "Preventive Rebate Programs - What manufacture has the best rebate programs?" at bounding box center [729, 173] width 634 height 22
